Goal: Task Accomplishment & Management: Manage account settings

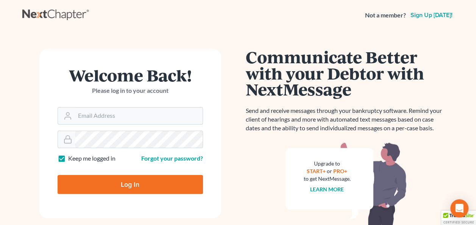
click at [173, 79] on h1 "Welcome Back!" at bounding box center [130, 75] width 145 height 16
click at [119, 112] on input "Email Address" at bounding box center [139, 116] width 128 height 17
type input "[EMAIL_ADDRESS][DOMAIN_NAME]"
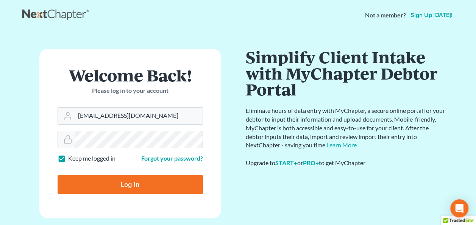
click at [58, 175] on input "Log In" at bounding box center [130, 184] width 145 height 19
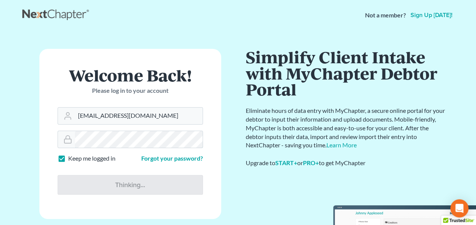
type input "Thinking..."
